Goal: Task Accomplishment & Management: Manage account settings

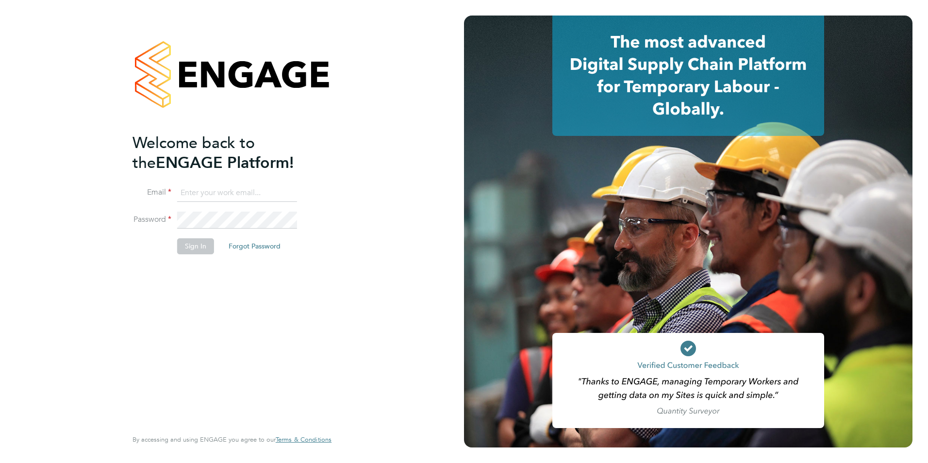
click at [269, 196] on input at bounding box center [237, 192] width 120 height 17
type input "[PERSON_NAME][EMAIL_ADDRESS][PERSON_NAME][DOMAIN_NAME]"
click at [192, 248] on button "Sign In" at bounding box center [195, 246] width 37 height 16
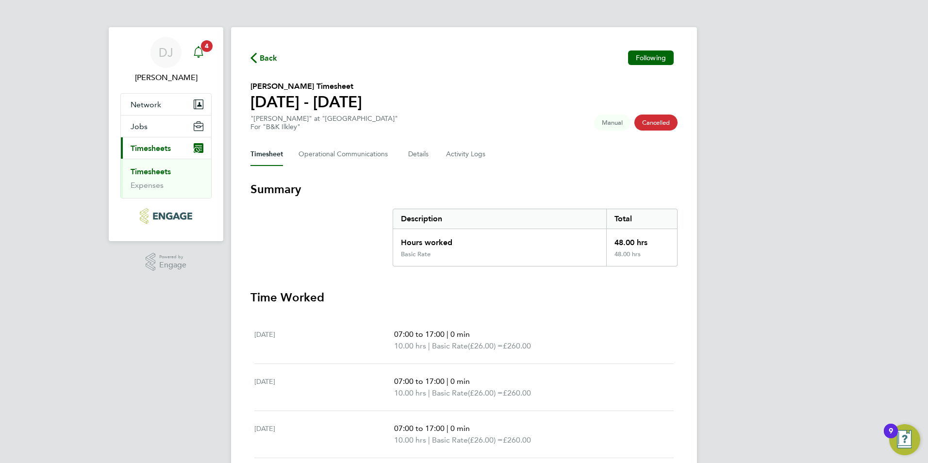
click at [207, 43] on span "4" at bounding box center [207, 46] width 12 height 12
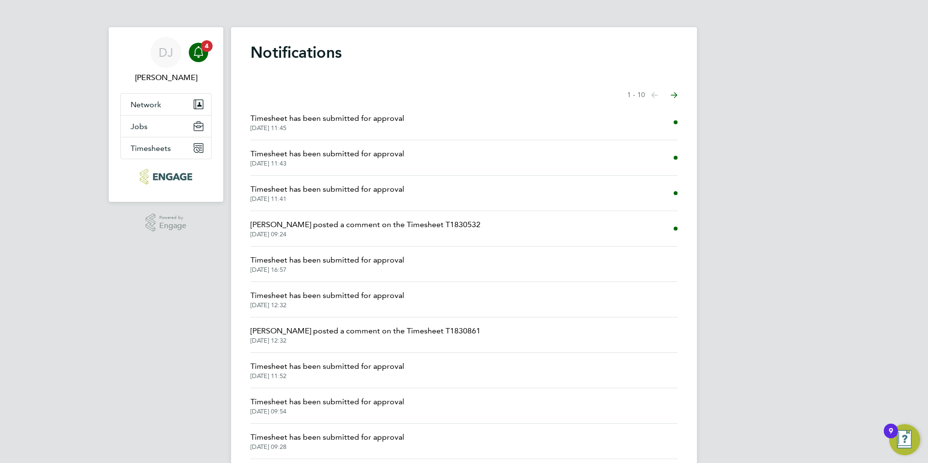
click at [299, 115] on span "Timesheet has been submitted for approval" at bounding box center [327, 119] width 154 height 12
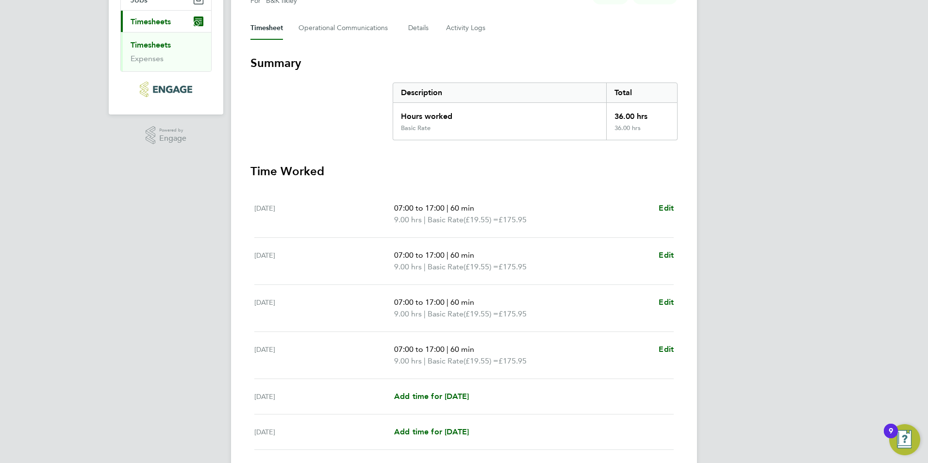
scroll to position [234, 0]
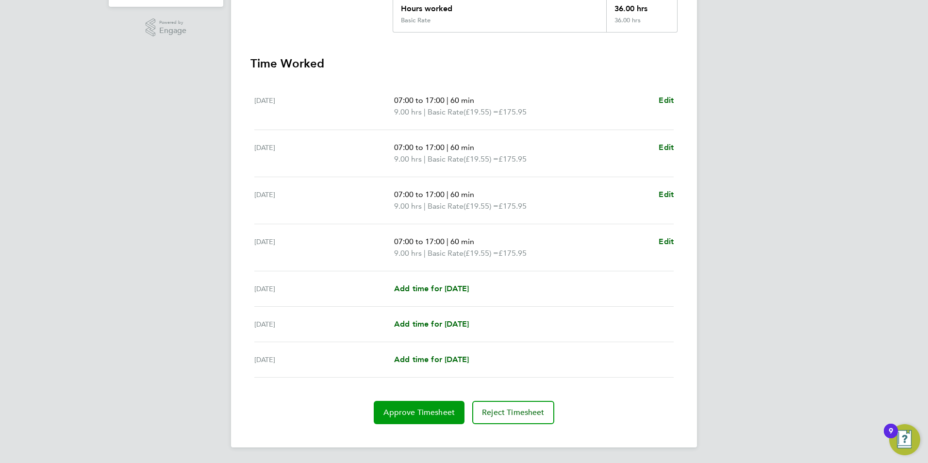
click at [413, 413] on span "Approve Timesheet" at bounding box center [418, 413] width 71 height 10
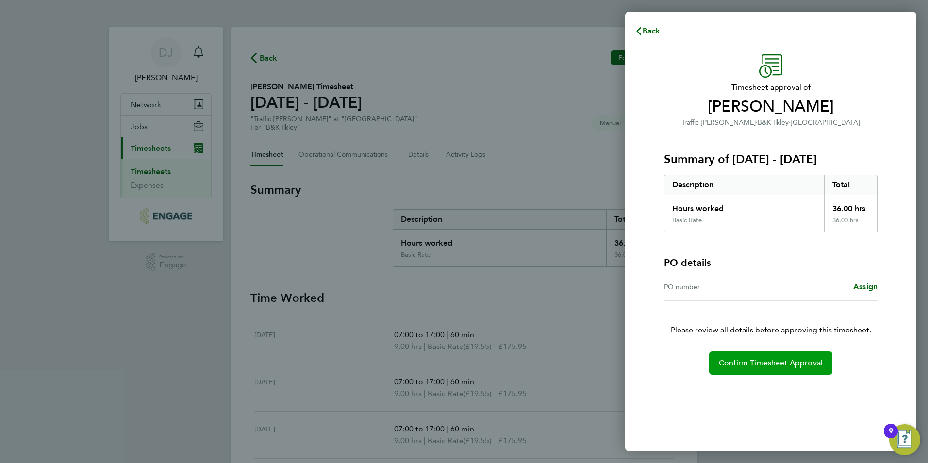
click at [740, 361] on span "Confirm Timesheet Approval" at bounding box center [771, 363] width 104 height 10
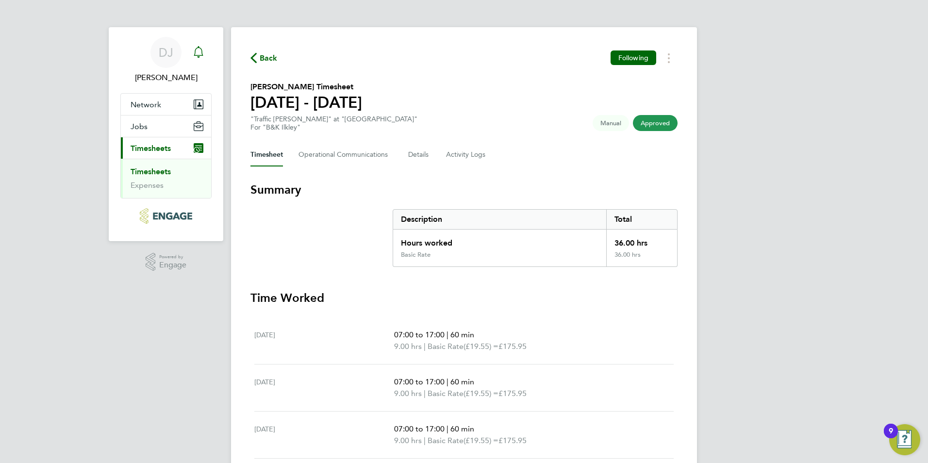
click at [199, 56] on icon "Main navigation" at bounding box center [198, 51] width 9 height 10
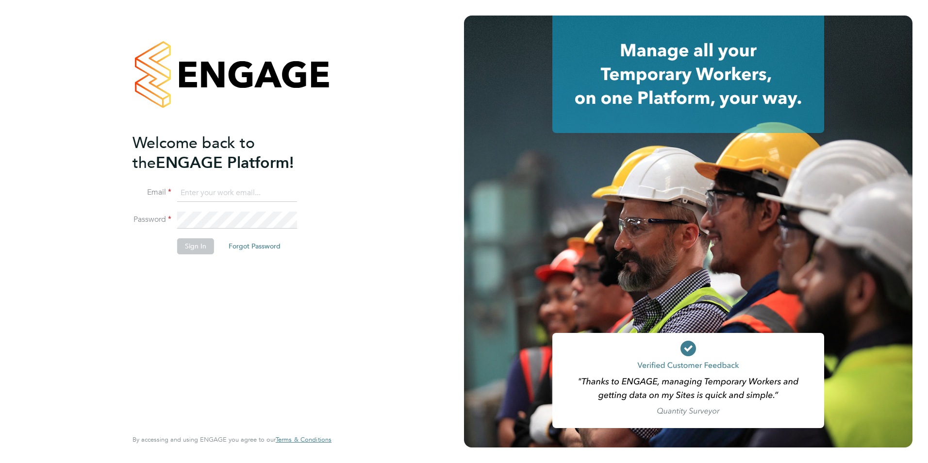
click at [275, 196] on input at bounding box center [237, 192] width 120 height 17
type input "[PERSON_NAME][EMAIL_ADDRESS][PERSON_NAME][DOMAIN_NAME]"
click at [193, 246] on button "Sign In" at bounding box center [195, 246] width 37 height 16
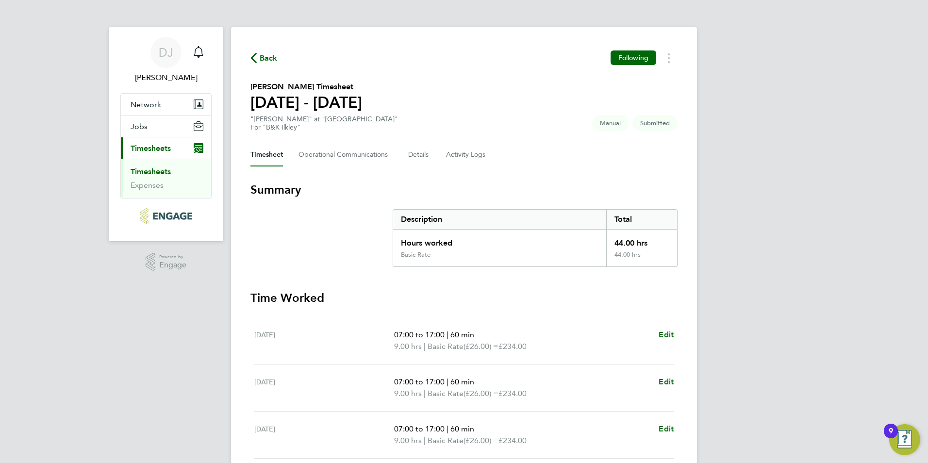
scroll to position [146, 0]
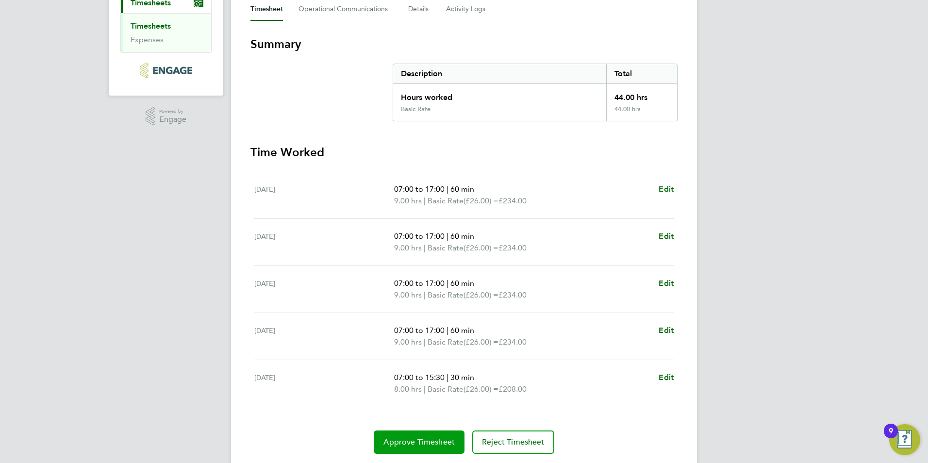
click at [430, 441] on span "Approve Timesheet" at bounding box center [418, 442] width 71 height 10
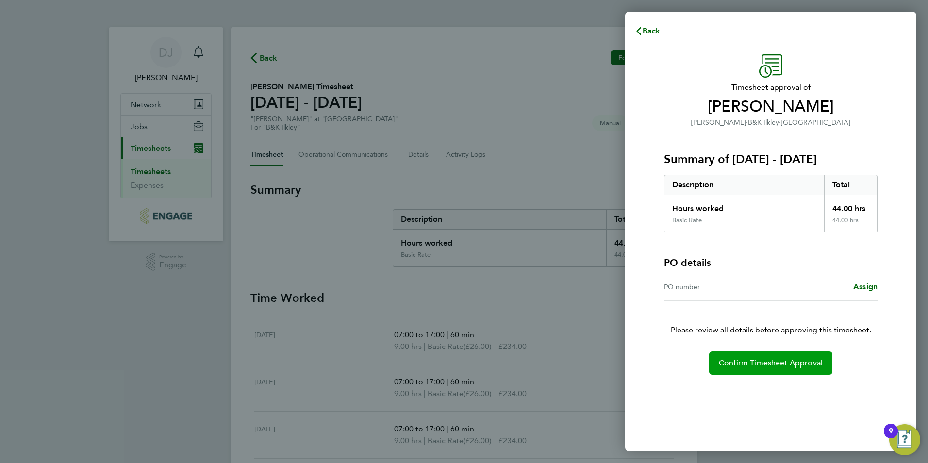
click at [795, 367] on span "Confirm Timesheet Approval" at bounding box center [771, 363] width 104 height 10
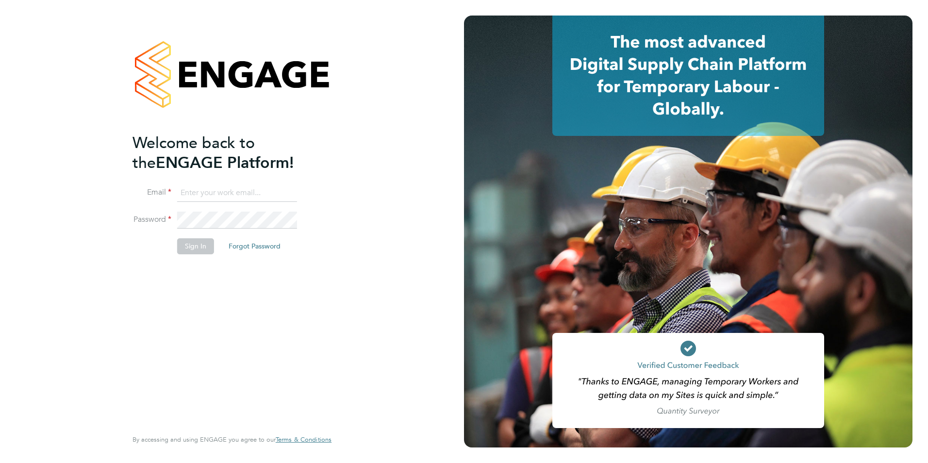
click at [244, 189] on input at bounding box center [237, 192] width 120 height 17
type input "[PERSON_NAME][EMAIL_ADDRESS][PERSON_NAME][DOMAIN_NAME]"
click at [189, 245] on button "Sign In" at bounding box center [195, 246] width 37 height 16
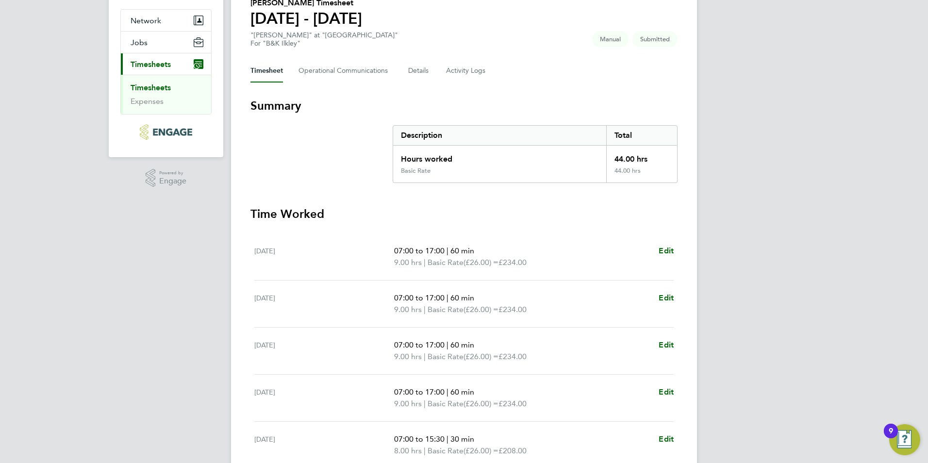
scroll to position [175, 0]
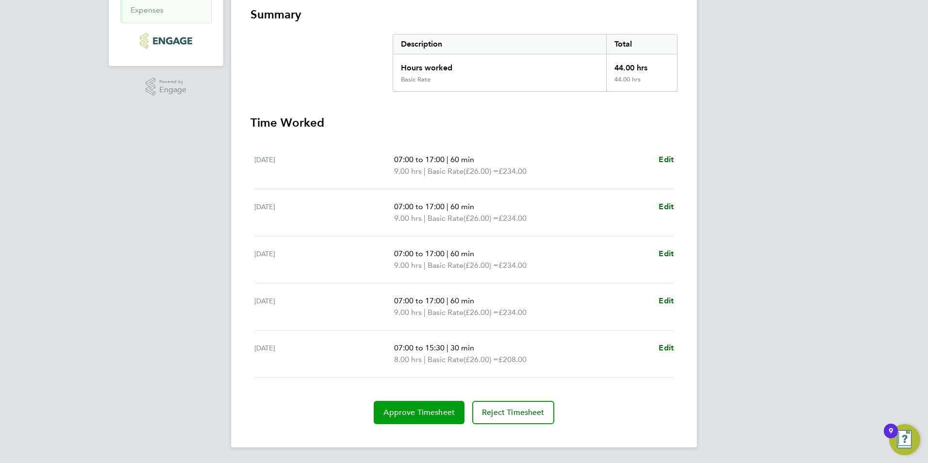
click at [430, 412] on span "Approve Timesheet" at bounding box center [418, 413] width 71 height 10
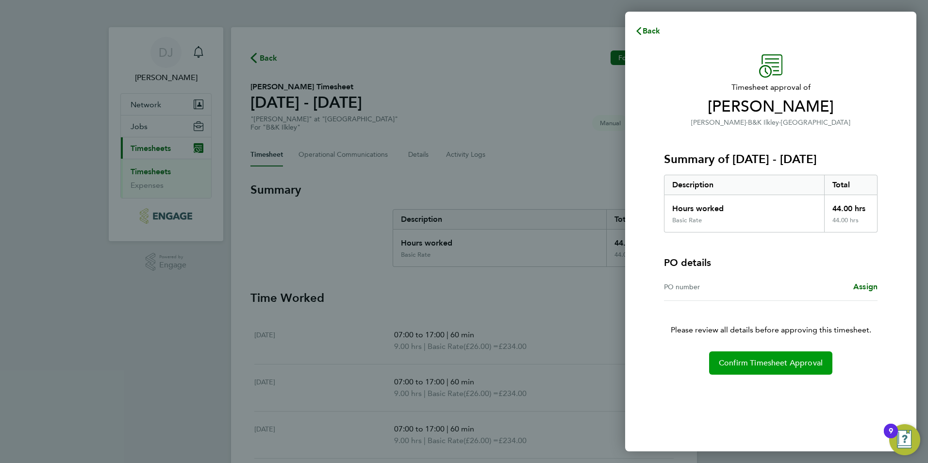
click at [794, 360] on span "Confirm Timesheet Approval" at bounding box center [771, 363] width 104 height 10
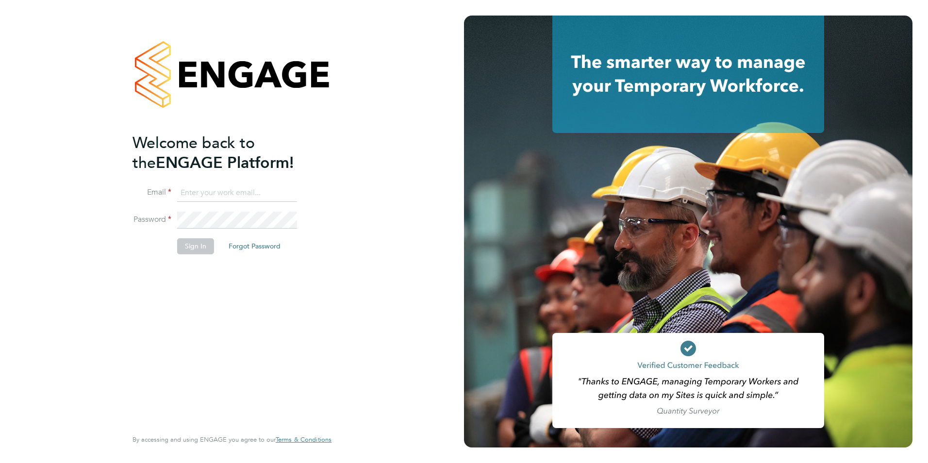
click at [251, 189] on input at bounding box center [237, 192] width 120 height 17
type input "[PERSON_NAME][EMAIL_ADDRESS][PERSON_NAME][DOMAIN_NAME]"
click at [204, 248] on button "Sign In" at bounding box center [195, 246] width 37 height 16
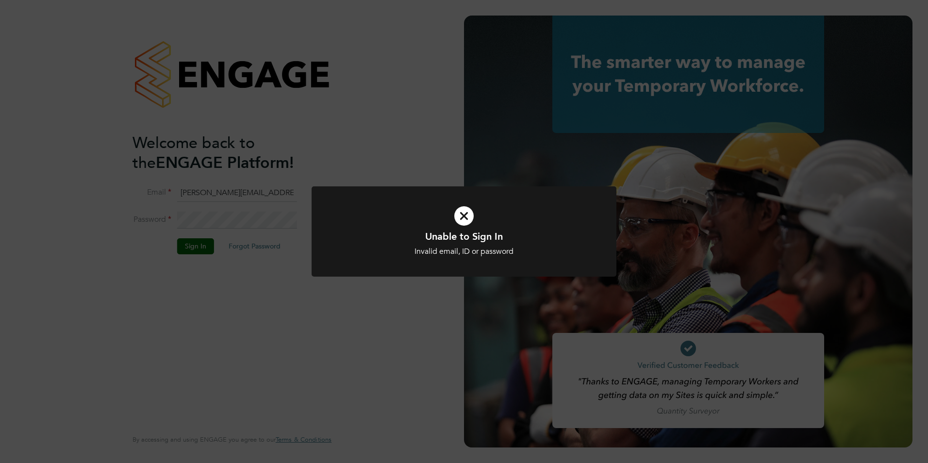
click at [462, 205] on icon at bounding box center [464, 216] width 252 height 38
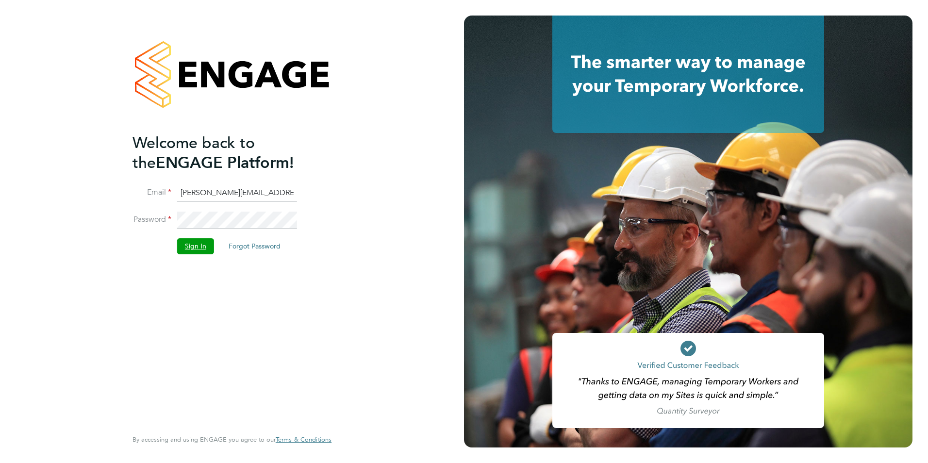
click at [194, 243] on button "Sign In" at bounding box center [195, 246] width 37 height 16
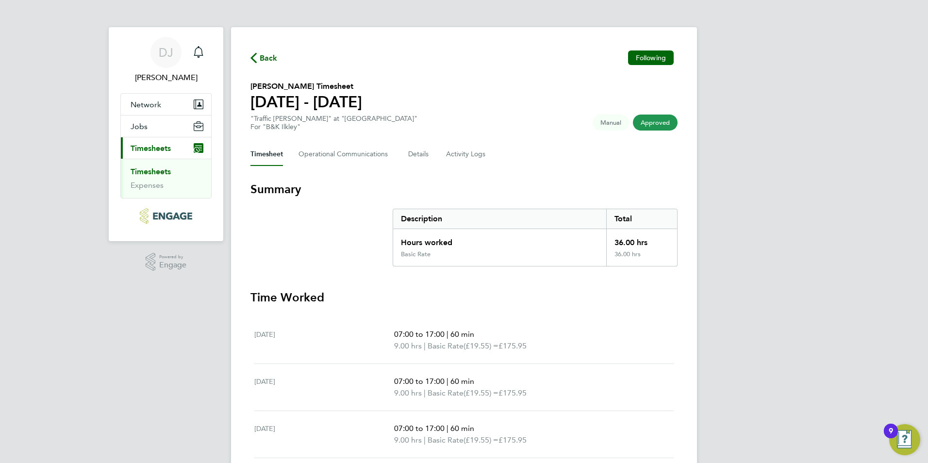
click at [660, 125] on span "Approved" at bounding box center [655, 123] width 45 height 16
click at [203, 50] on icon "Main navigation" at bounding box center [199, 52] width 12 height 12
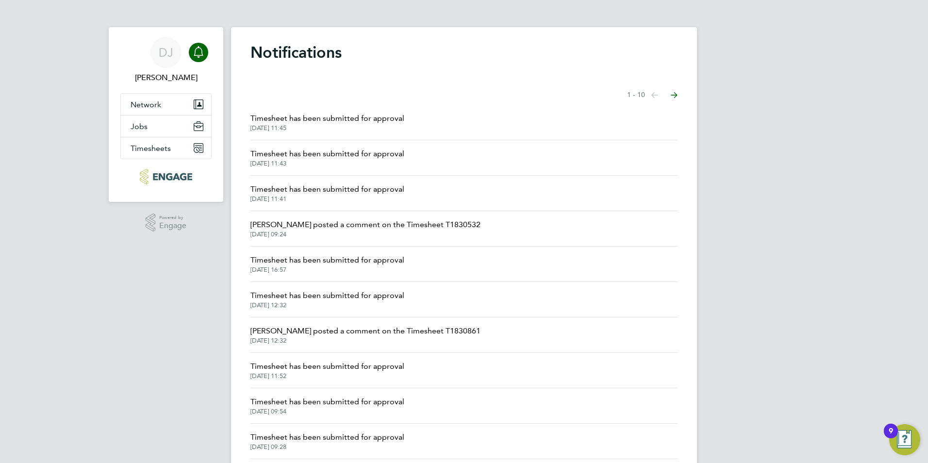
click at [311, 117] on span "Timesheet has been submitted for approval" at bounding box center [327, 119] width 154 height 12
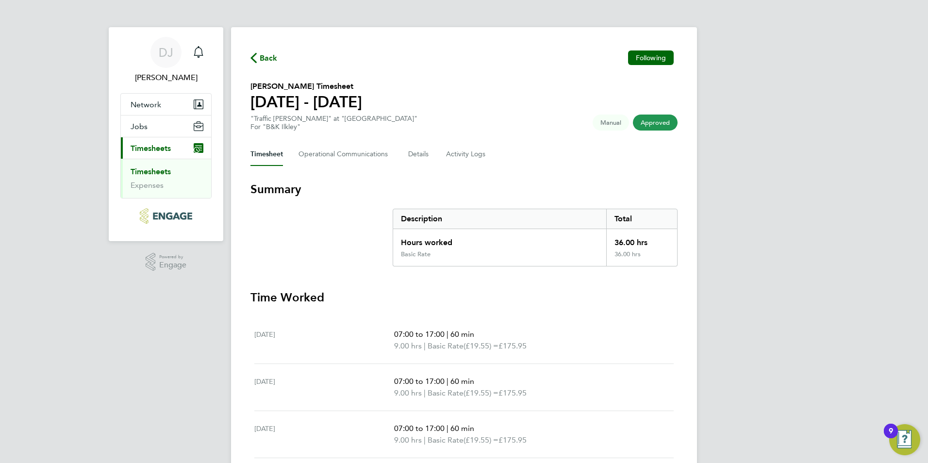
click at [662, 121] on span "Approved" at bounding box center [655, 123] width 45 height 16
click at [256, 57] on icon "button" at bounding box center [253, 58] width 6 height 10
